Goal: Task Accomplishment & Management: Use online tool/utility

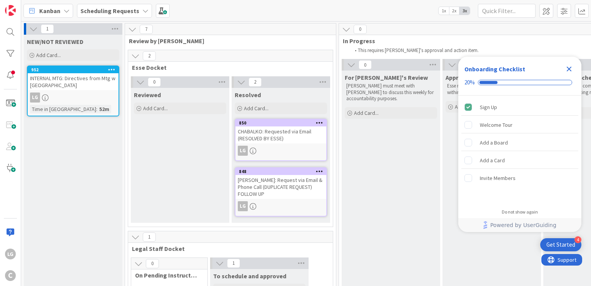
click at [566, 69] on icon "Close Checklist" at bounding box center [569, 68] width 9 height 9
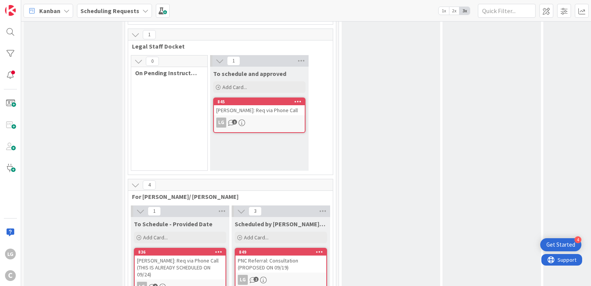
scroll to position [189, 0]
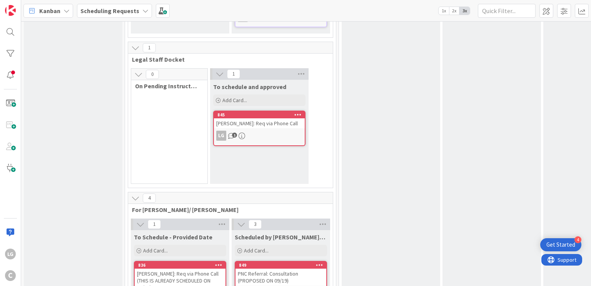
click at [260, 118] on div "[PERSON_NAME]: Req via Phone Call" at bounding box center [259, 123] width 91 height 10
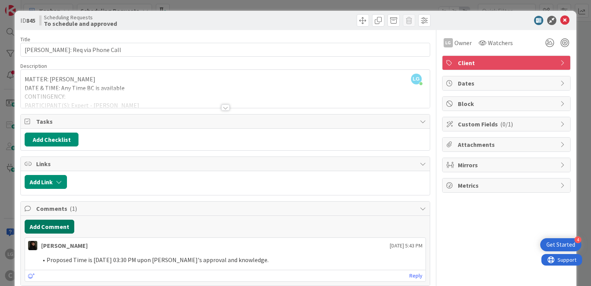
click at [50, 224] on button "Add Comment" at bounding box center [50, 226] width 50 height 14
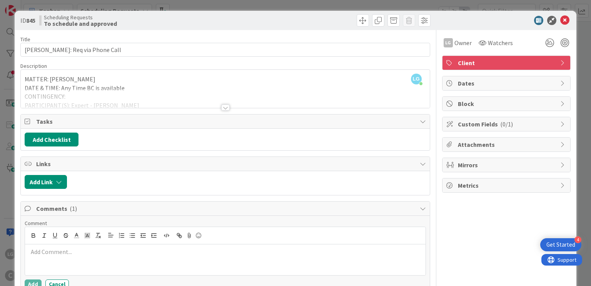
click at [560, 16] on icon at bounding box center [564, 20] width 9 height 9
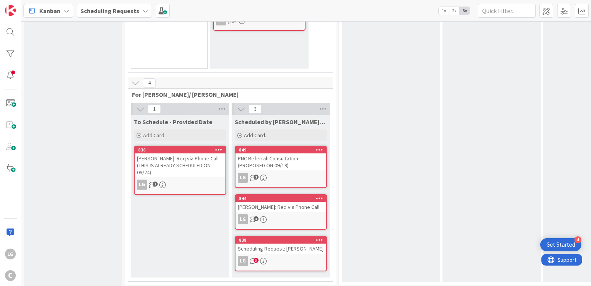
scroll to position [304, 0]
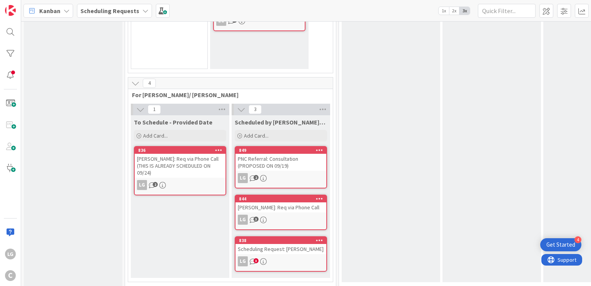
click at [282, 256] on div "LG 3" at bounding box center [281, 261] width 91 height 10
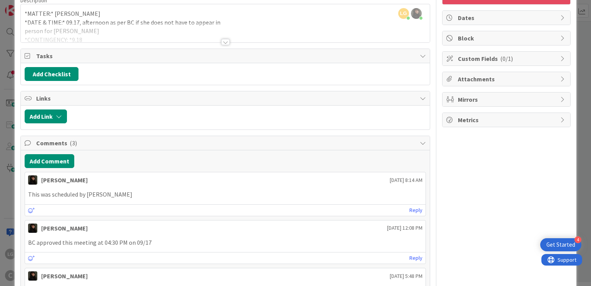
scroll to position [60, 0]
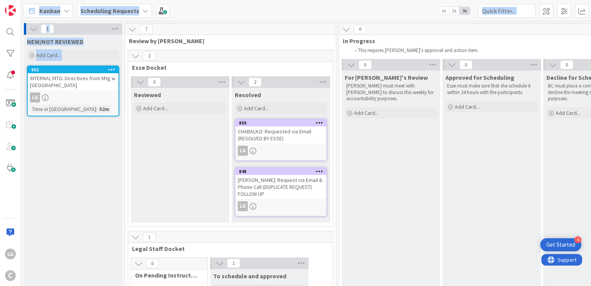
drag, startPoint x: 24, startPoint y: 110, endPoint x: 17, endPoint y: -37, distance: 146.4
click at [17, 0] on html "4 Get Started LG C Kanban Scheduling Requests 1x 2x 3x 1 NEW/NOT REVIEWED Add C…" at bounding box center [295, 143] width 591 height 286
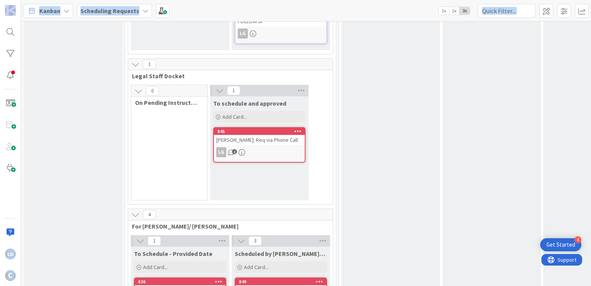
scroll to position [172, 0]
click at [294, 139] on link "845 LIPE: Req via Phone Call LG 1" at bounding box center [259, 144] width 92 height 35
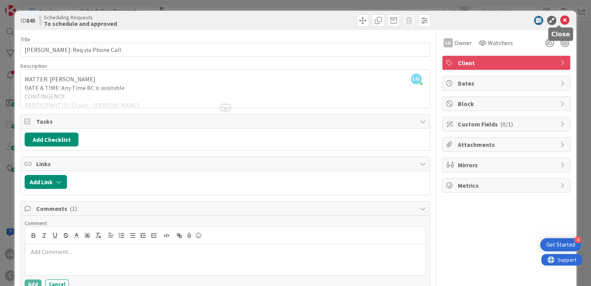
click at [562, 18] on icon at bounding box center [564, 20] width 9 height 9
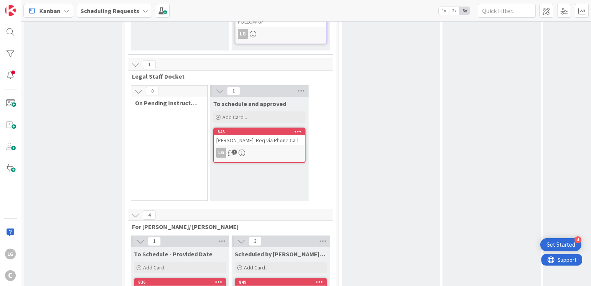
click at [415, 174] on div "For Breanna's Review Breanna must meet with Esse Soriano to discuss this weekly…" at bounding box center [391, 155] width 99 height 515
